Goal: Entertainment & Leisure: Consume media (video, audio)

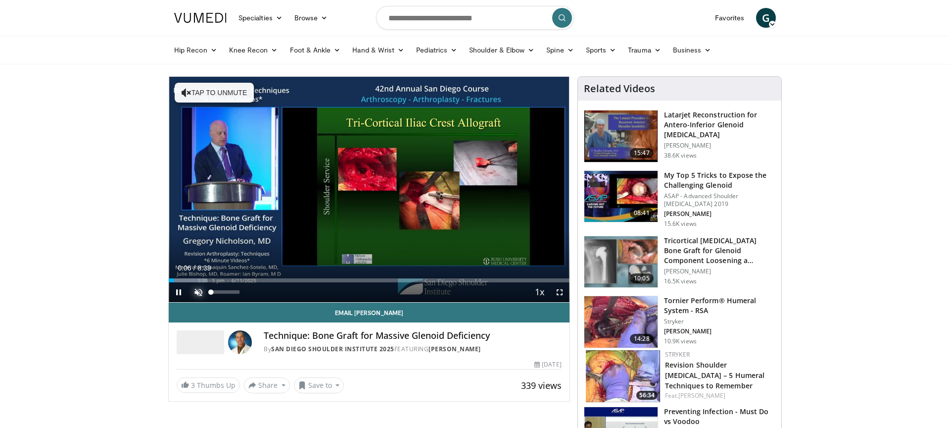
click at [196, 295] on span "Video Player" at bounding box center [199, 292] width 20 height 20
drag, startPoint x: 221, startPoint y: 291, endPoint x: 236, endPoint y: 293, distance: 14.4
click at [236, 293] on div "Volume Level" at bounding box center [223, 291] width 25 height 3
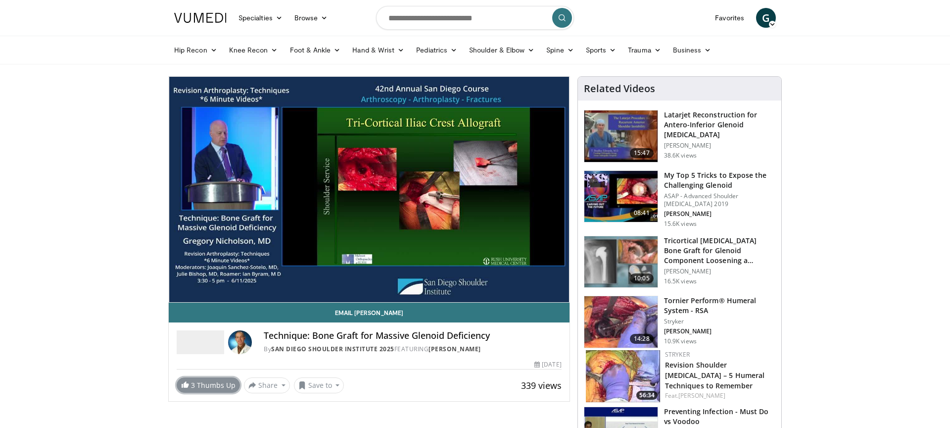
click at [197, 386] on link "3 Thumbs Up" at bounding box center [208, 384] width 63 height 15
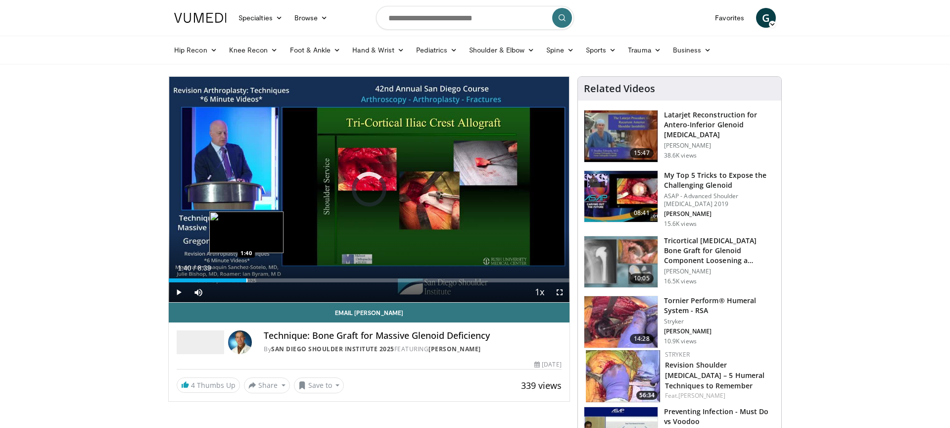
click at [247, 278] on div "Progress Bar" at bounding box center [247, 280] width 1 height 4
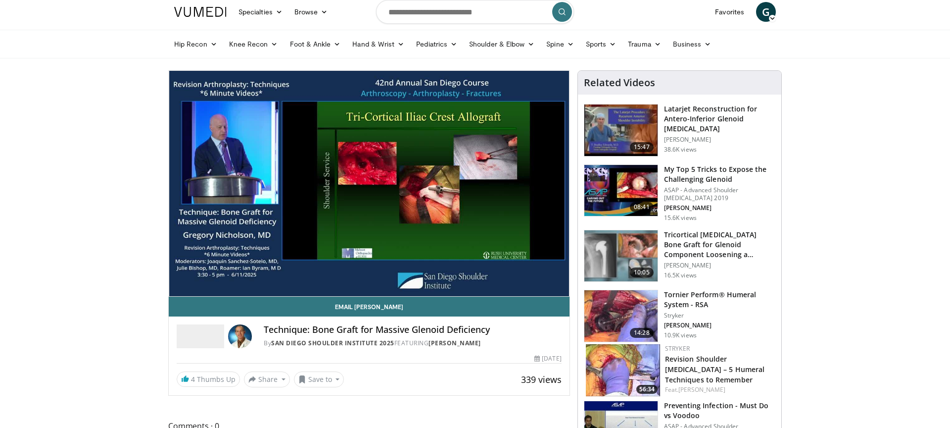
scroll to position [9, 0]
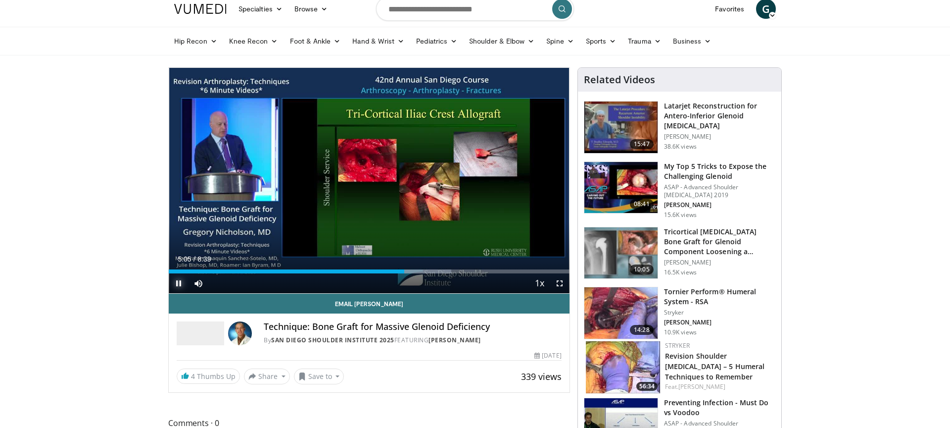
click at [178, 284] on span "Video Player" at bounding box center [179, 283] width 20 height 20
